Goal: Navigation & Orientation: Find specific page/section

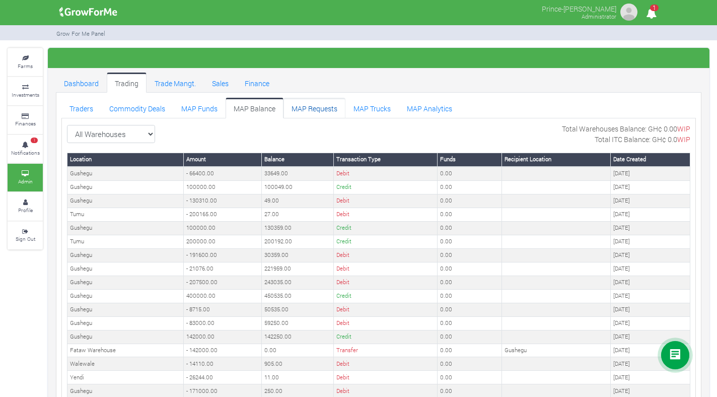
click at [314, 104] on link "MAP Requests" at bounding box center [314, 108] width 62 height 20
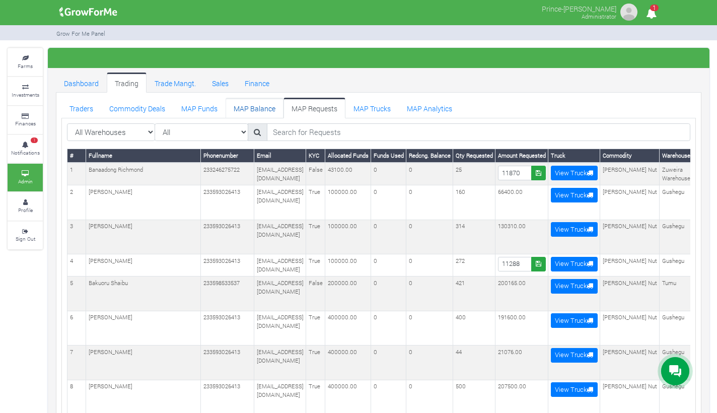
click at [242, 110] on link "MAP Balance" at bounding box center [255, 108] width 58 height 20
